Goal: Task Accomplishment & Management: Manage account settings

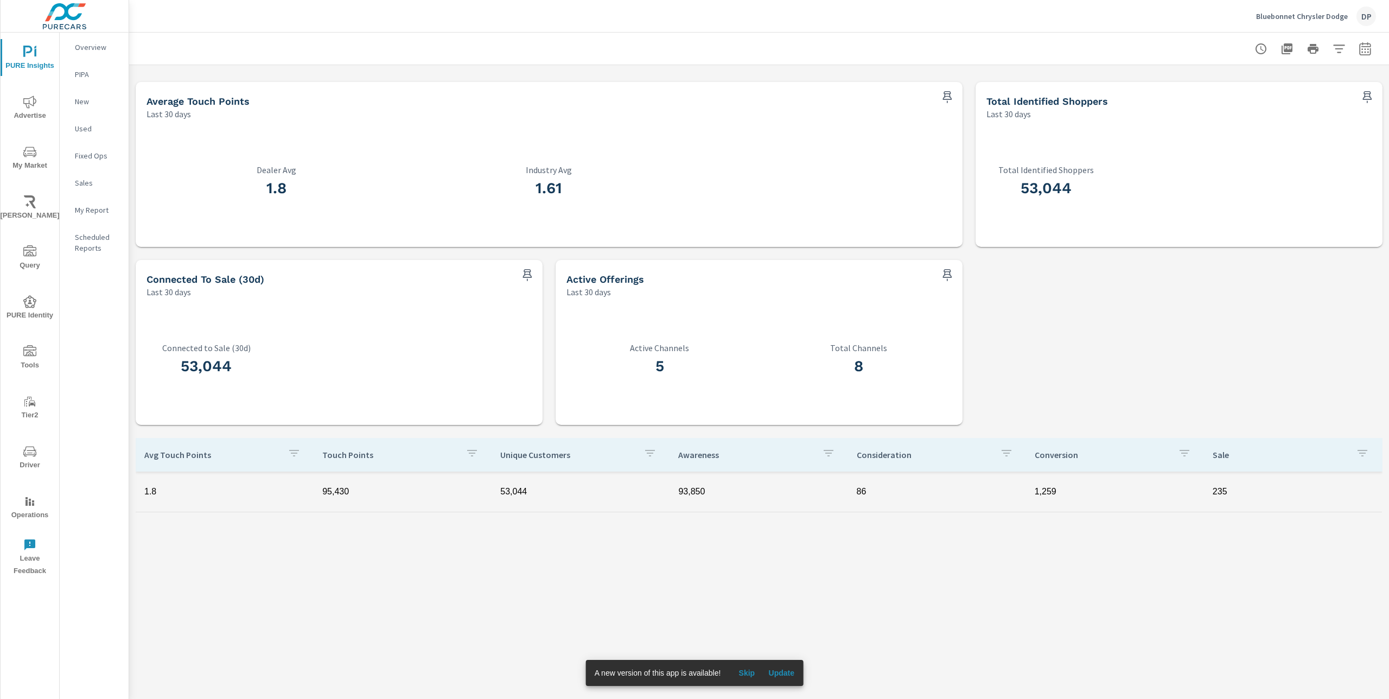
scroll to position [343, 0]
click at [711, 579] on div "Avg Touch Points Touch Points Unique Customers Awareness Consideration Conversi…" at bounding box center [759, 603] width 1247 height 327
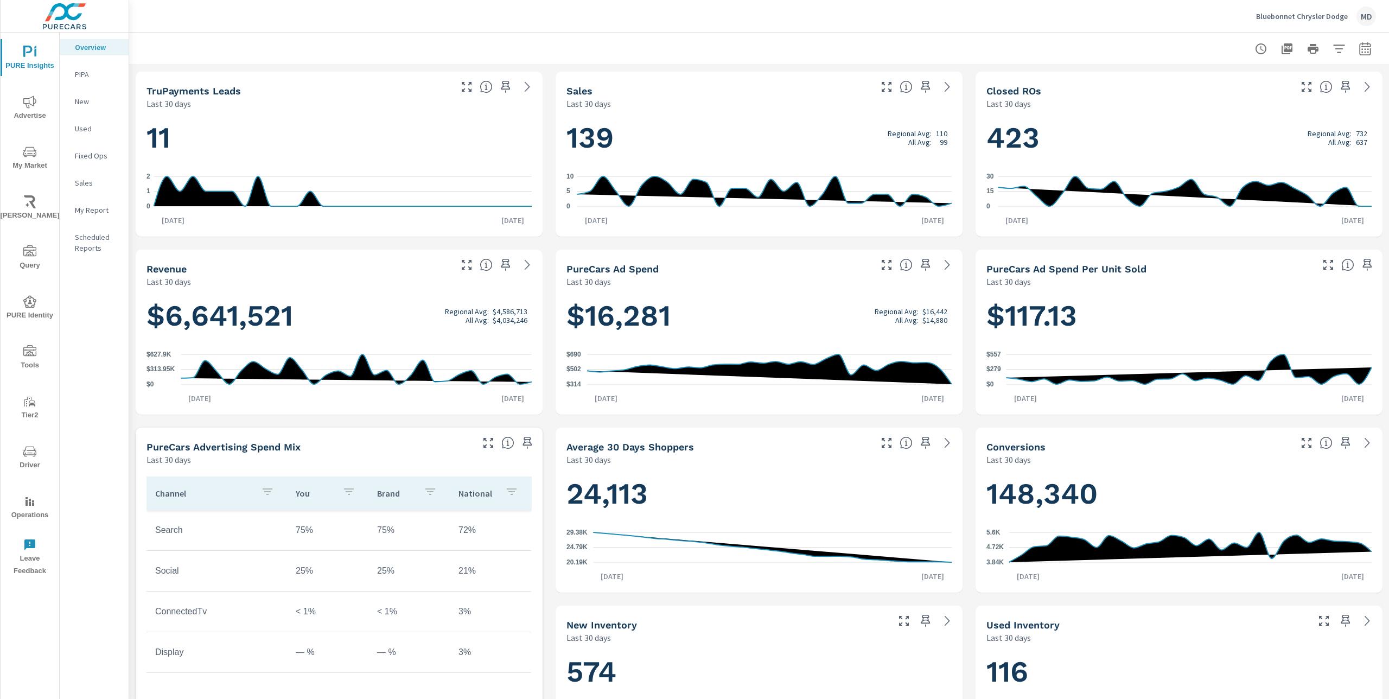
click at [94, 208] on p "My Report" at bounding box center [97, 210] width 45 height 11
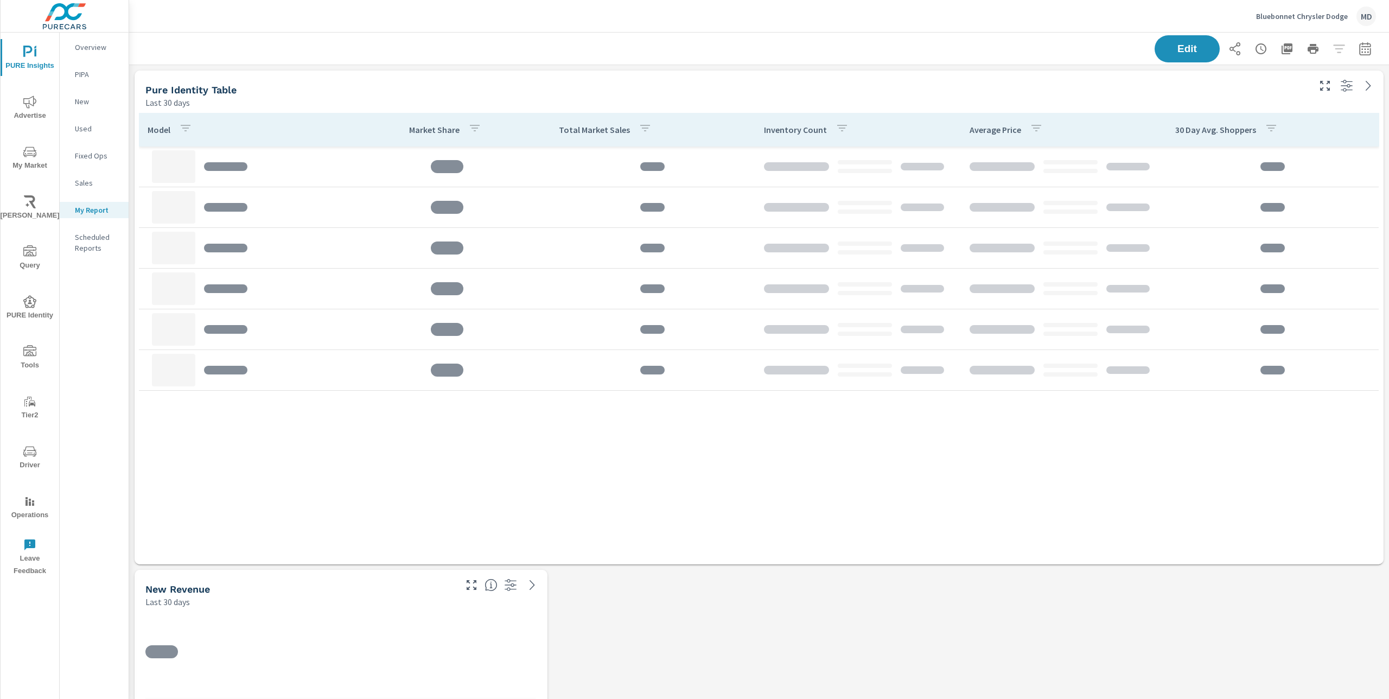
scroll to position [755, 1260]
click at [1183, 58] on button "Edit" at bounding box center [1186, 49] width 67 height 28
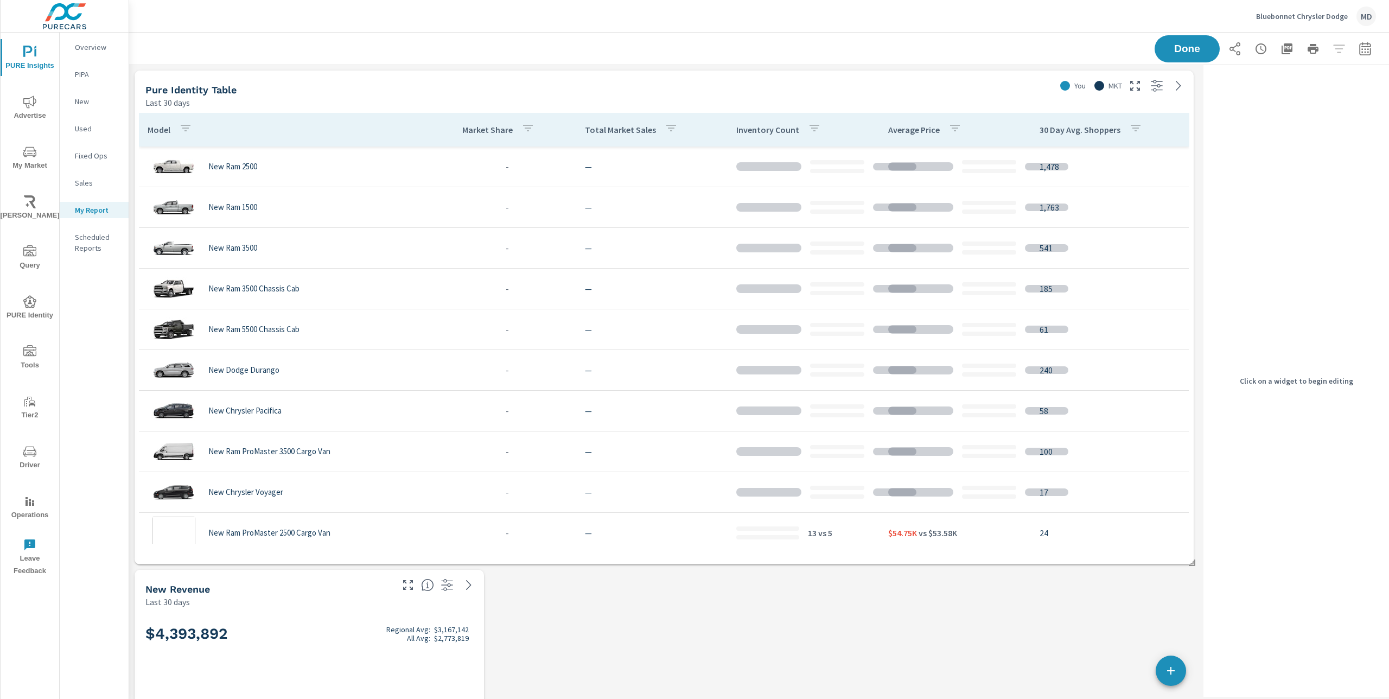
scroll to position [220, 0]
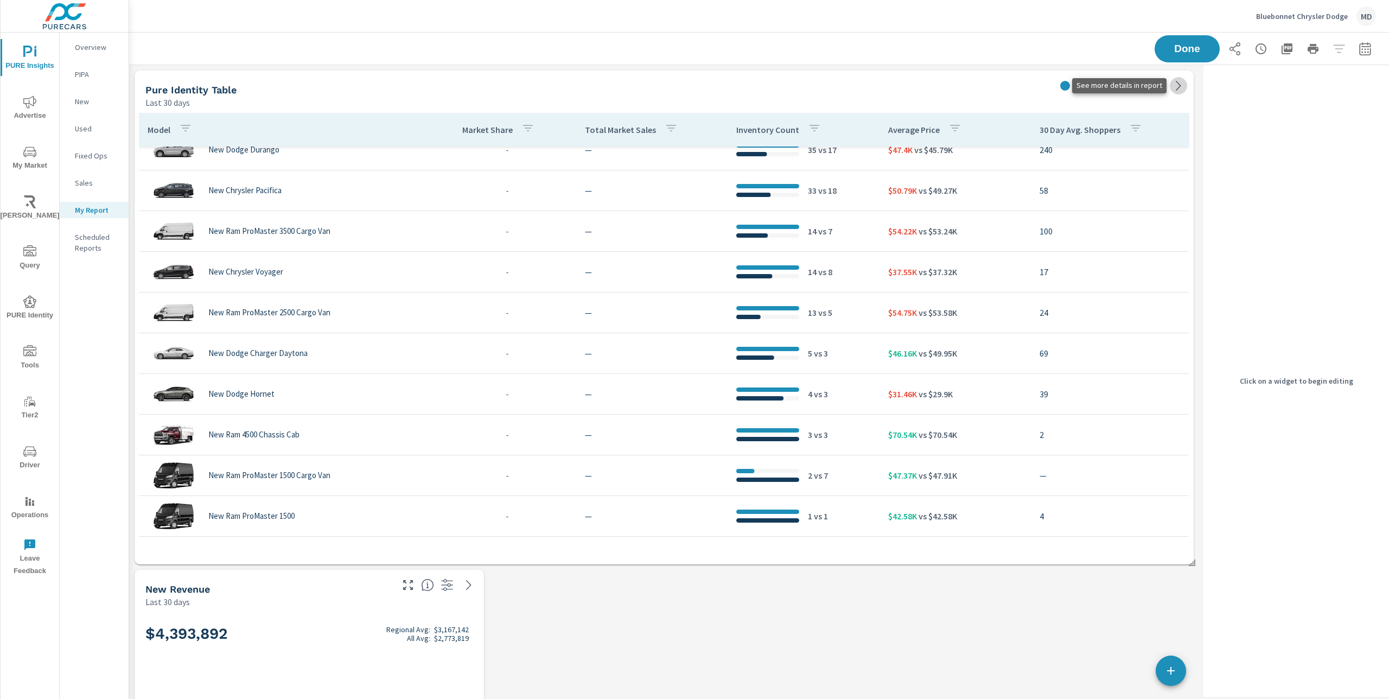
click at [1181, 87] on icon at bounding box center [1178, 85] width 13 height 13
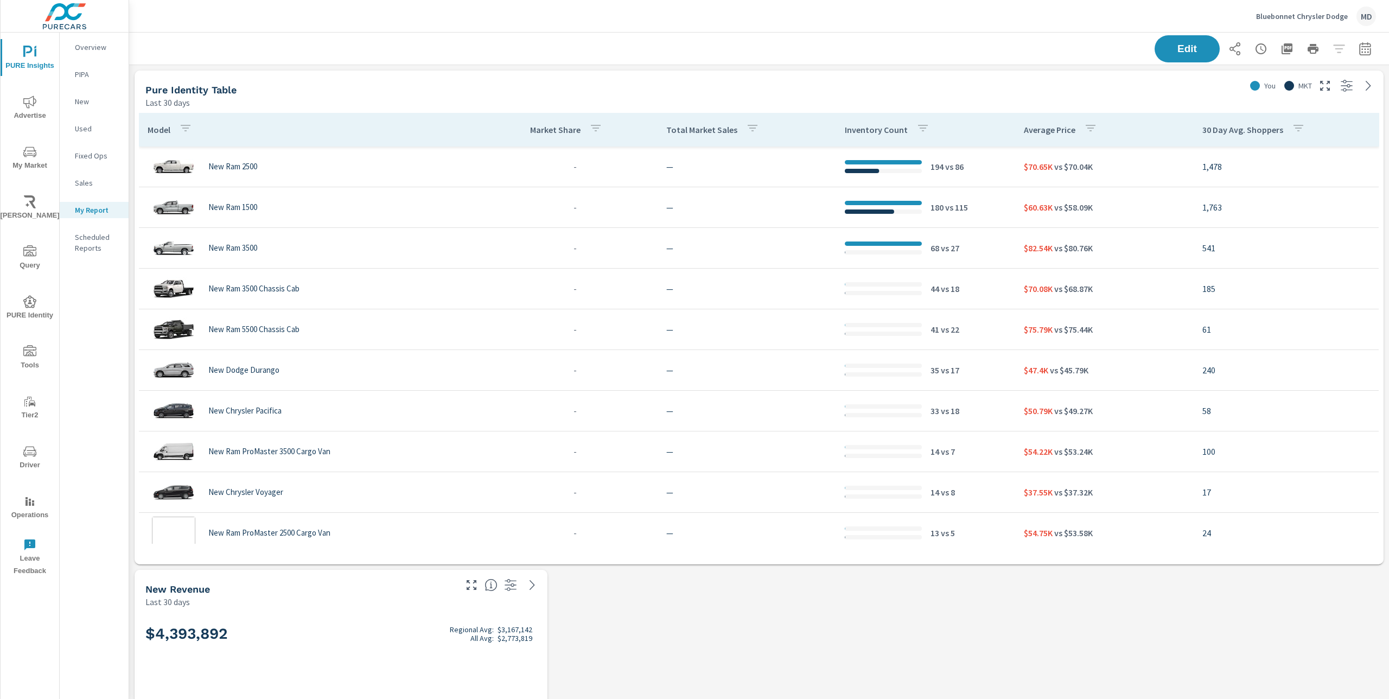
scroll to position [755, 1260]
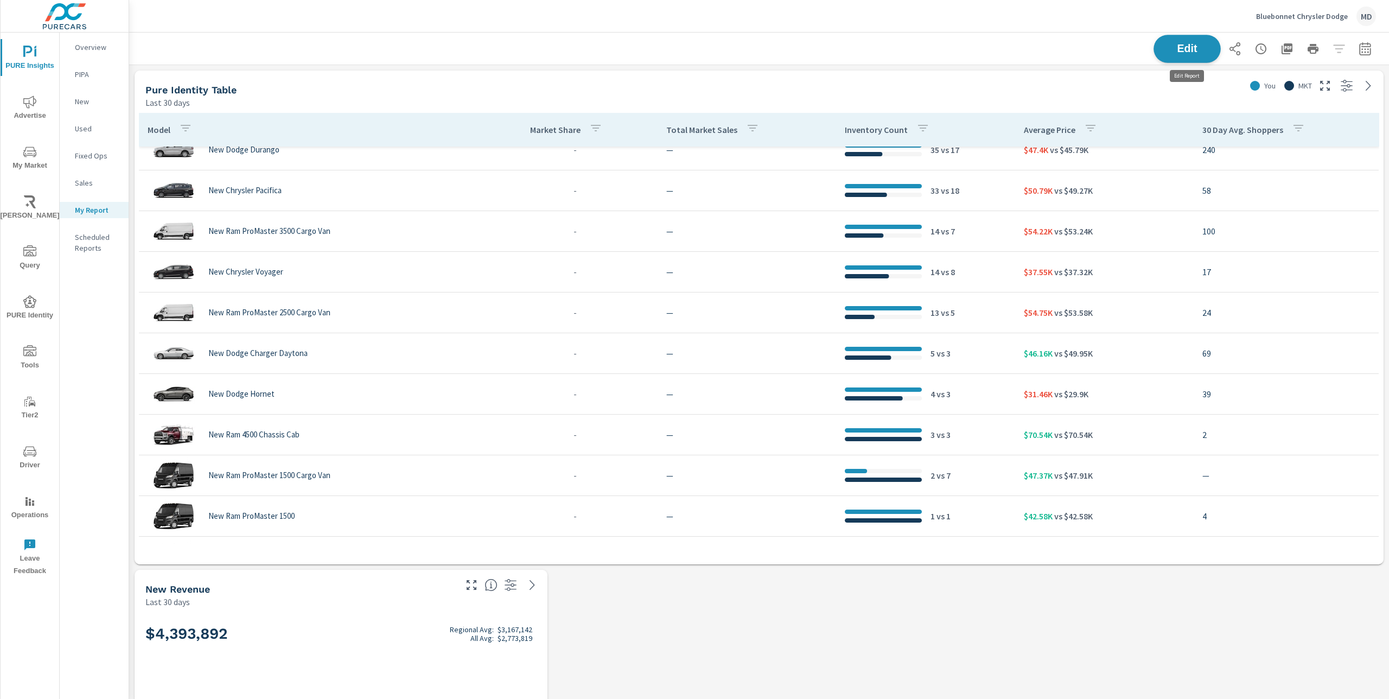
click at [1180, 48] on span "Edit" at bounding box center [1187, 48] width 44 height 10
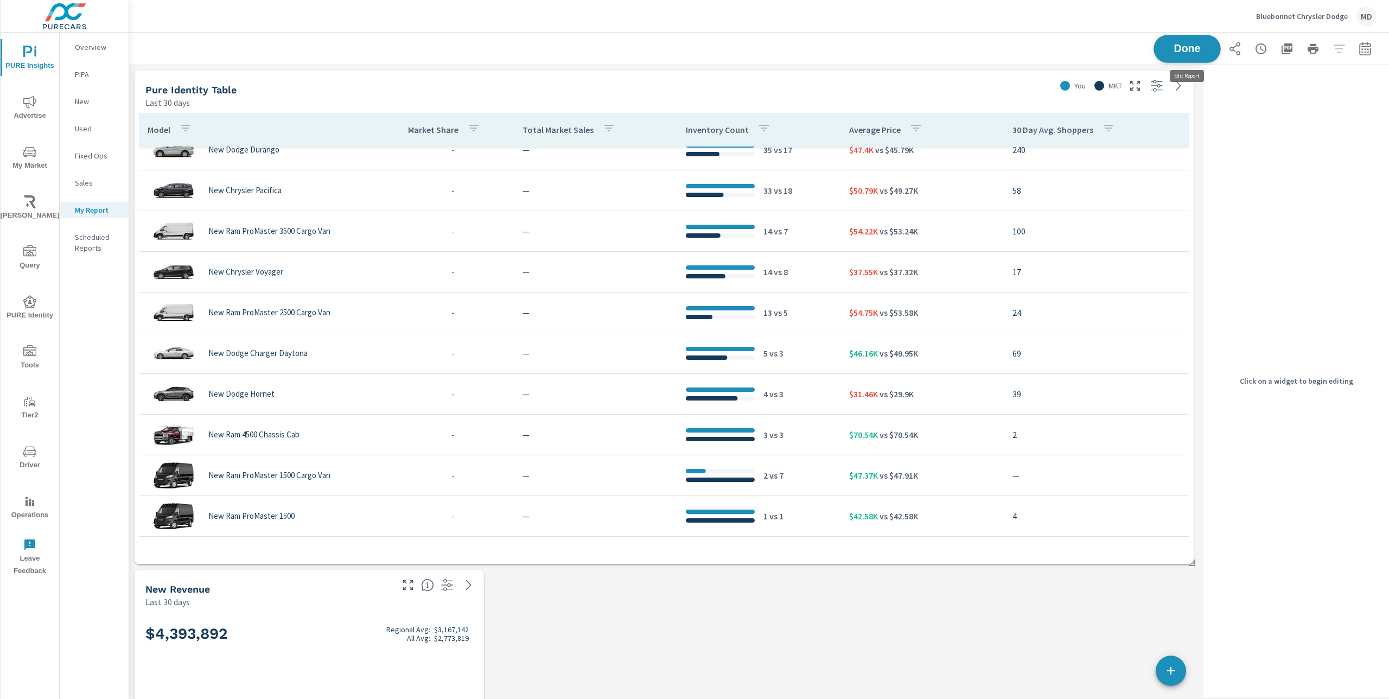
scroll to position [755, 1070]
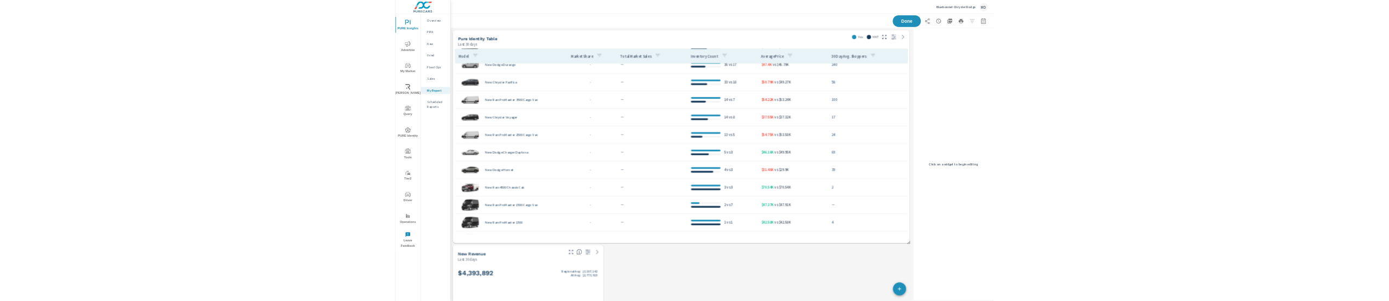
scroll to position [258, 0]
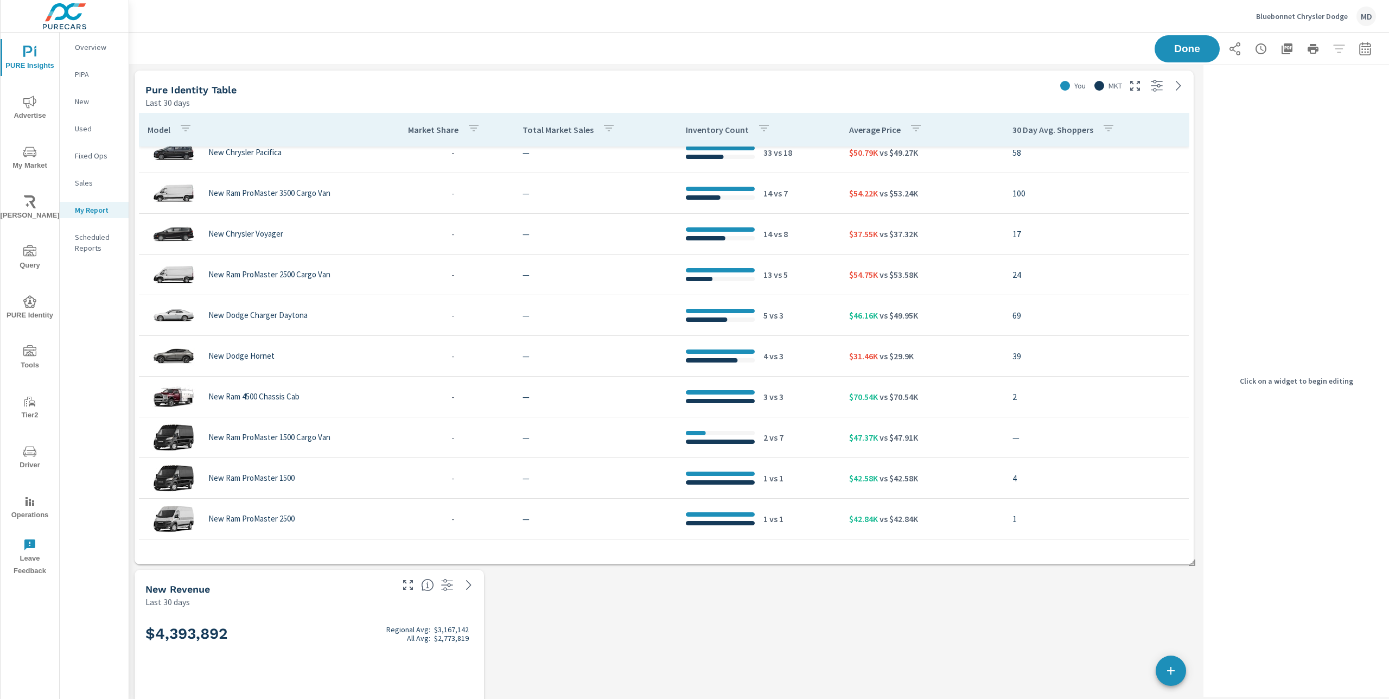
click at [343, 610] on div "$4,393,892 Regional Avg: $3,167,142 All Avg: $2,773,819 $0 $282.5K $564.99K [DA…" at bounding box center [309, 711] width 349 height 206
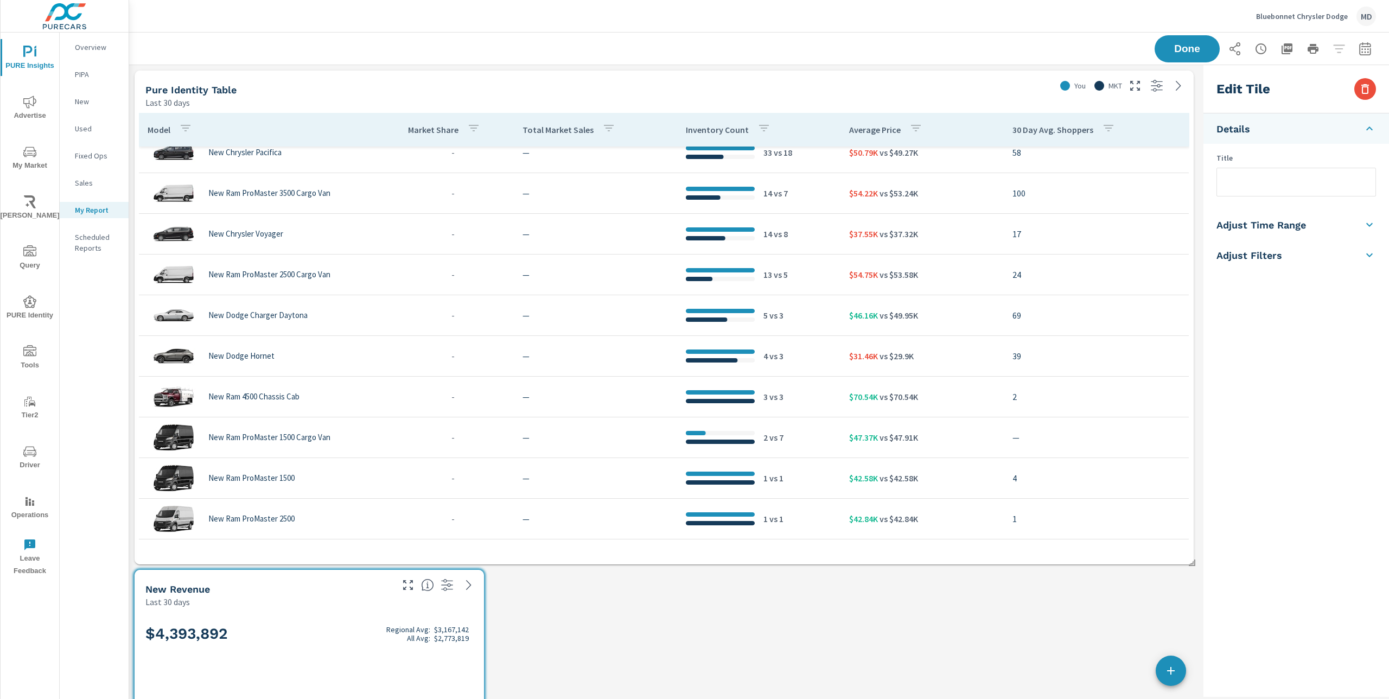
click at [1259, 177] on input "text" at bounding box center [1296, 182] width 158 height 28
type input "BLah Blah"
click at [1330, 338] on div "Edit Tile Details Title BLah Blah Adjust Time Range Fixed Dates Date Period Las…" at bounding box center [1296, 380] width 186 height 631
click at [720, 623] on div "Pure Identity Table Last 30 days You MKT Model Market Share Total Market Sales …" at bounding box center [664, 442] width 1070 height 754
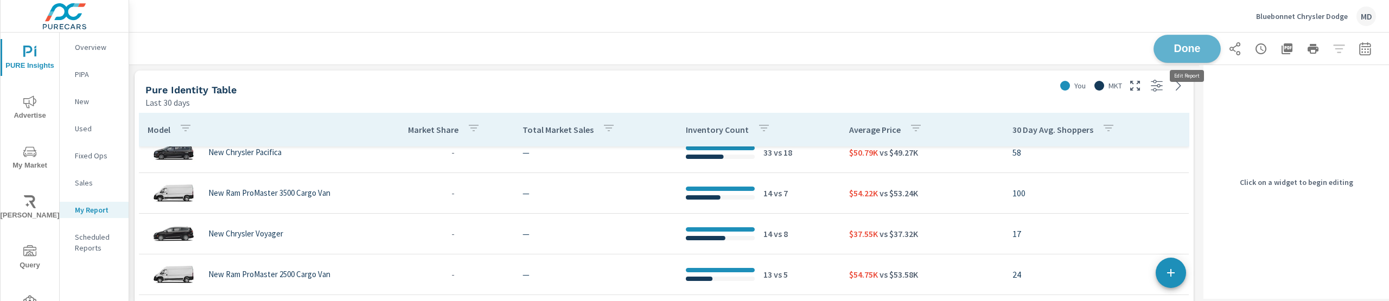
click at [1181, 44] on span "Done" at bounding box center [1187, 48] width 44 height 10
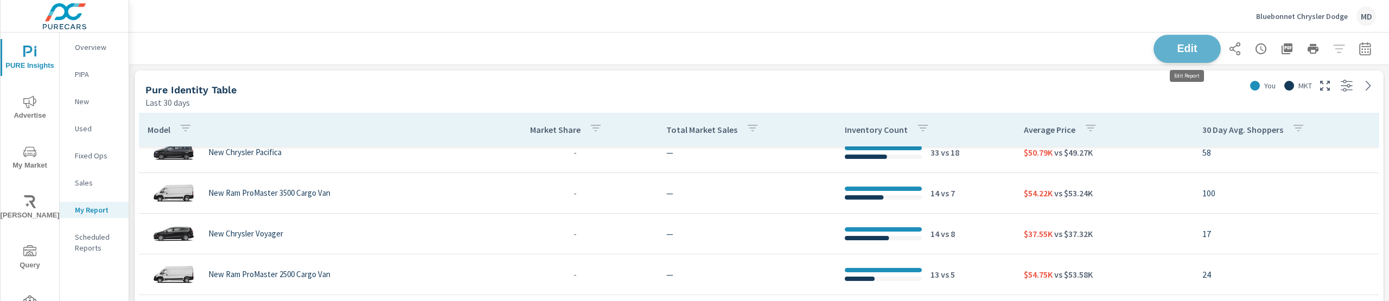
click at [1173, 48] on span "Edit" at bounding box center [1187, 48] width 44 height 10
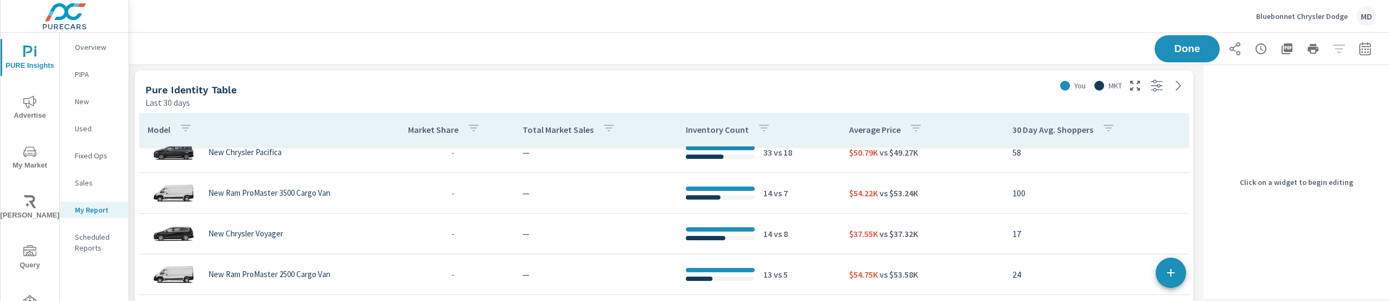
click at [885, 94] on div "Pure Identity Table" at bounding box center [597, 90] width 905 height 12
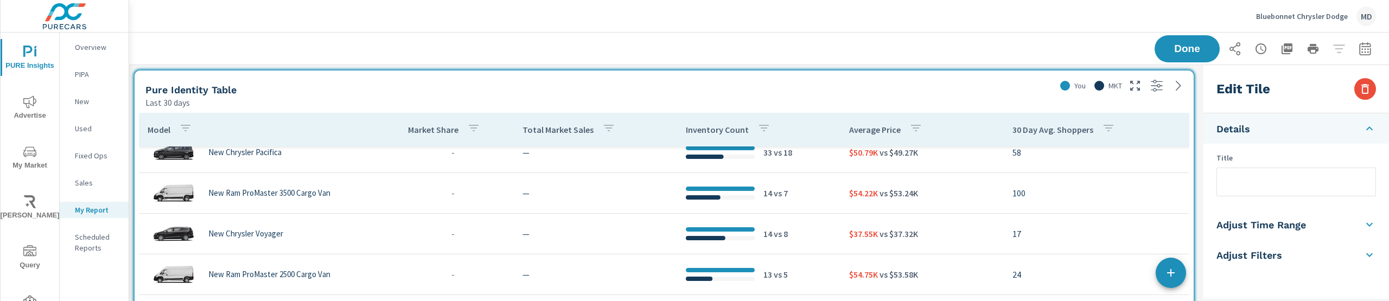
click at [1274, 187] on input "text" at bounding box center [1296, 182] width 158 height 28
type input "HJKLJSLJLSKD"
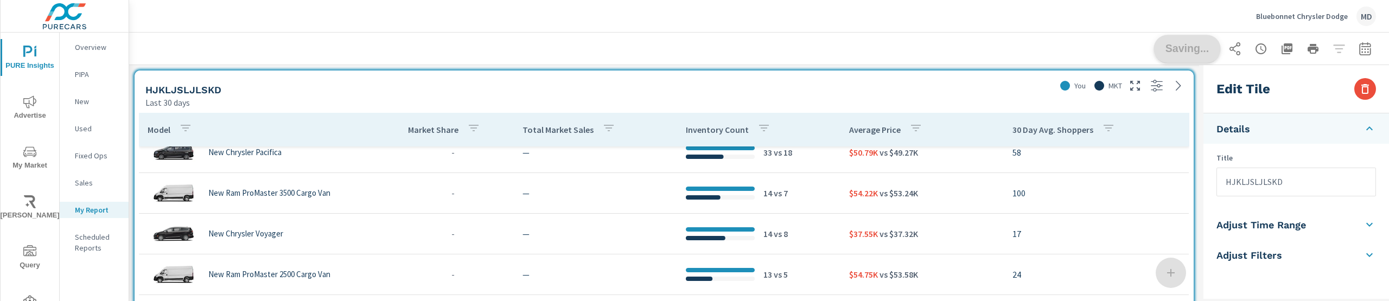
click at [1183, 56] on div "Saving..." at bounding box center [1264, 48] width 221 height 27
